Goal: Task Accomplishment & Management: Manage account settings

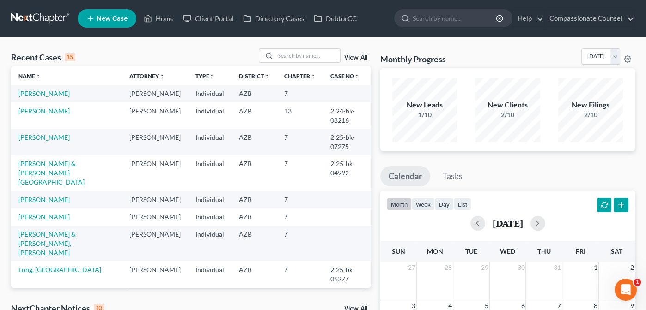
click at [39, 221] on td "[PERSON_NAME]" at bounding box center [66, 216] width 111 height 17
click at [38, 221] on link "[PERSON_NAME]" at bounding box center [43, 217] width 51 height 8
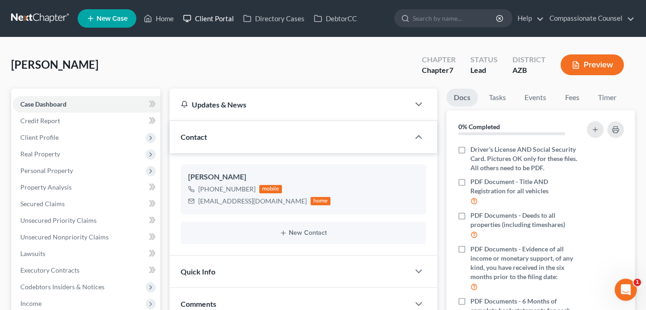
click at [206, 16] on link "Client Portal" at bounding box center [208, 18] width 60 height 17
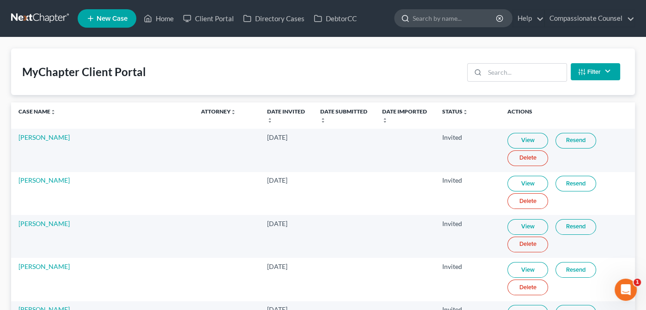
click at [423, 21] on input "search" at bounding box center [454, 18] width 85 height 17
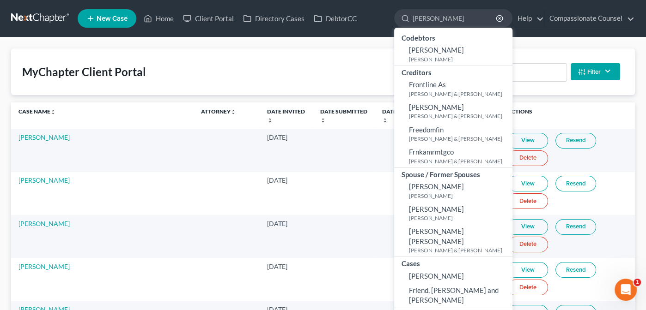
type input "[PERSON_NAME]"
click at [339, 59] on div "MyChapter Client Portal Filter Status Filter... Invited In Progress Ready To Re…" at bounding box center [323, 71] width 624 height 47
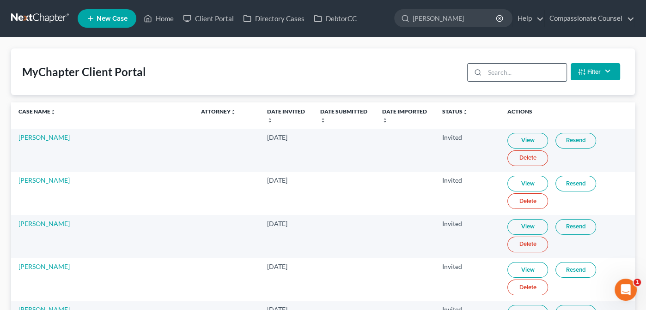
click at [490, 70] on input "search" at bounding box center [525, 73] width 82 height 18
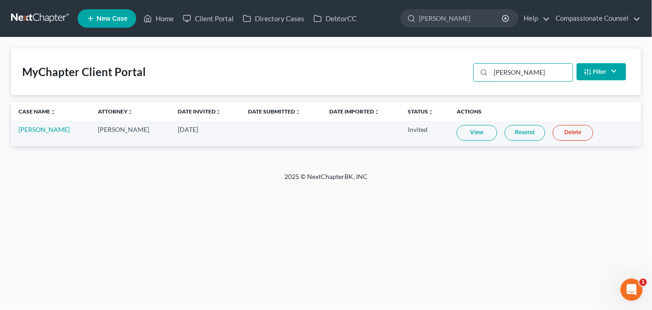
type input "[PERSON_NAME]"
click at [469, 132] on link "View" at bounding box center [477, 133] width 41 height 16
click at [333, 19] on link "DebtorCC" at bounding box center [335, 18] width 52 height 17
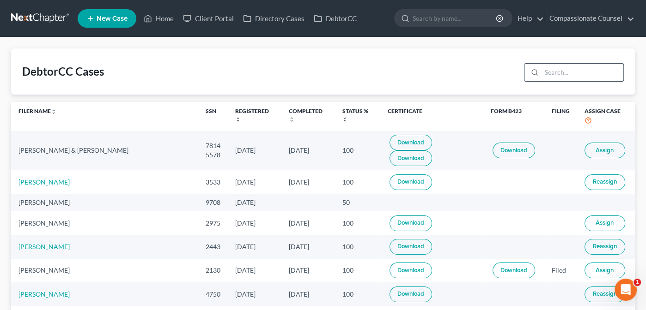
click at [553, 70] on input "search" at bounding box center [582, 73] width 82 height 18
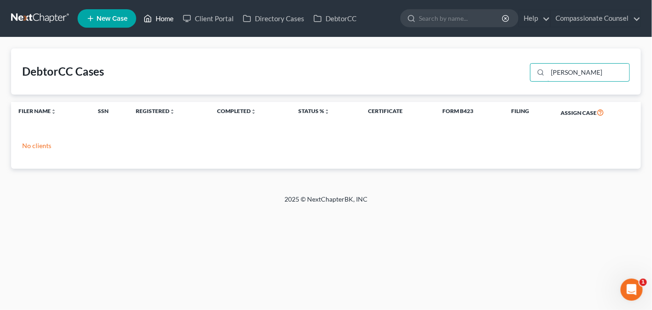
type input "[PERSON_NAME]"
click at [164, 21] on link "Home" at bounding box center [158, 18] width 39 height 17
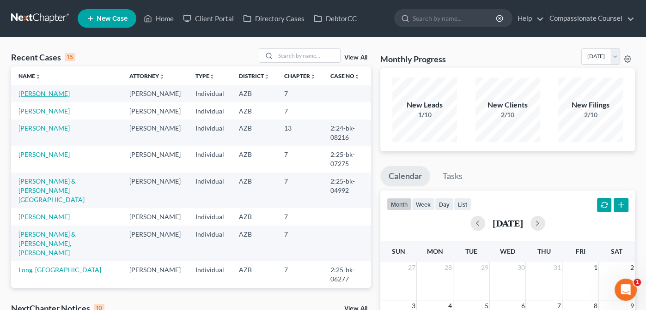
click at [32, 93] on link "[PERSON_NAME]" at bounding box center [43, 94] width 51 height 8
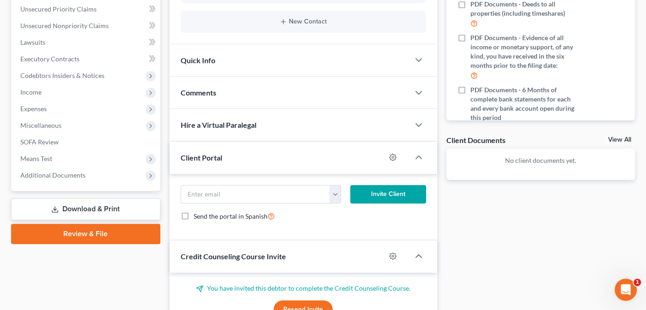
scroll to position [242, 0]
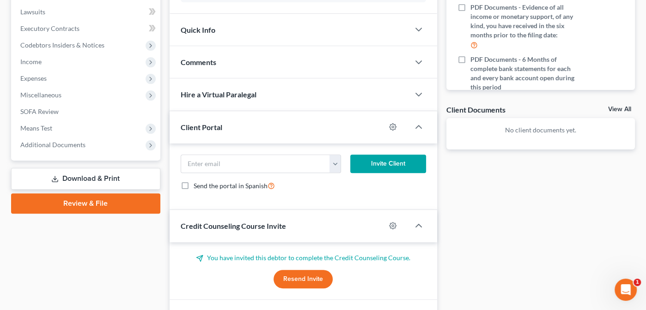
click at [303, 272] on button "Resend Invite" at bounding box center [302, 279] width 59 height 18
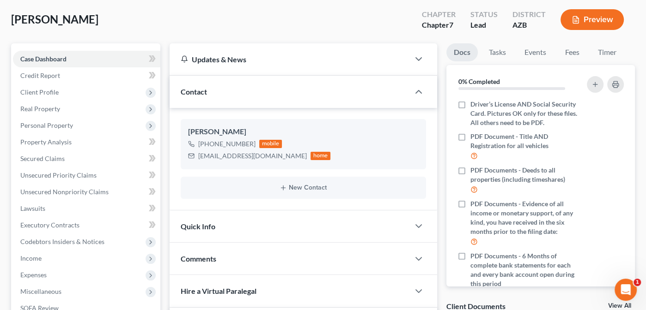
scroll to position [8, 0]
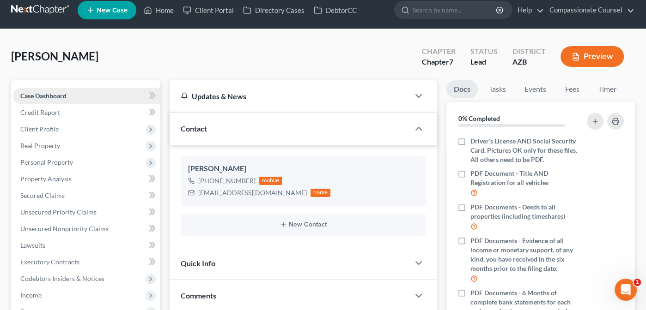
click at [35, 96] on span "Case Dashboard" at bounding box center [43, 96] width 46 height 8
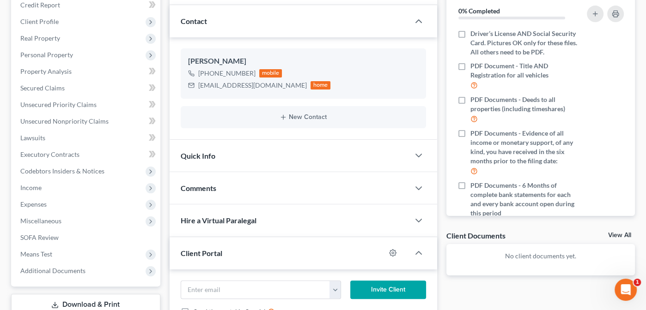
scroll to position [14, 0]
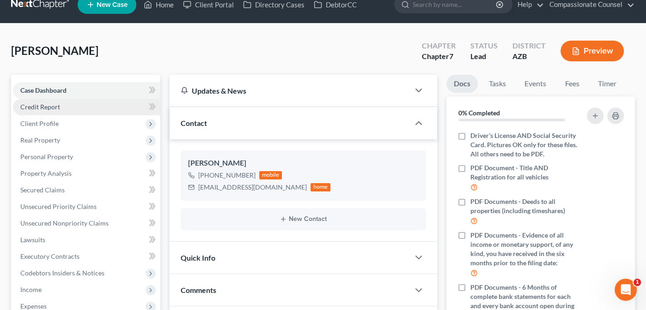
click at [36, 108] on span "Credit Report" at bounding box center [40, 107] width 40 height 8
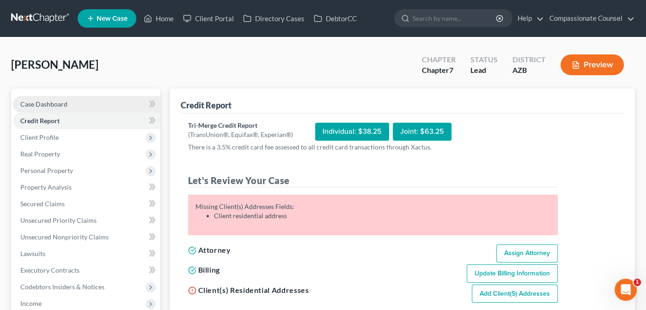
click at [36, 100] on span "Case Dashboard" at bounding box center [43, 104] width 47 height 8
